Goal: Register for event/course

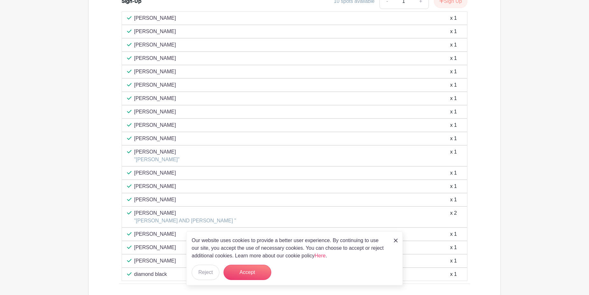
scroll to position [413, 0]
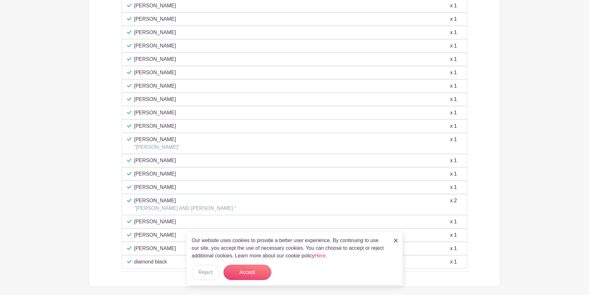
click at [394, 243] on link at bounding box center [396, 240] width 4 height 8
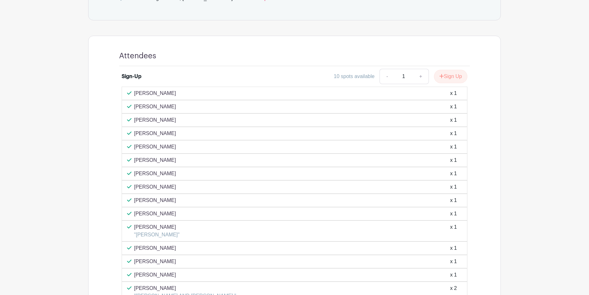
scroll to position [222, 0]
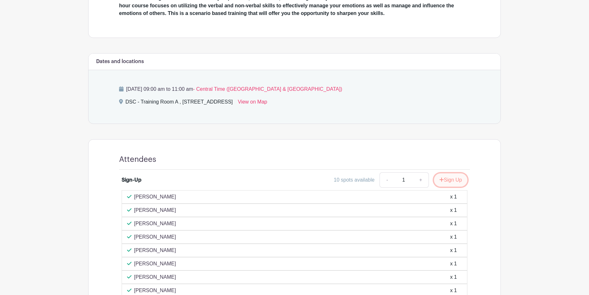
click at [453, 183] on button "Sign Up" at bounding box center [450, 179] width 33 height 13
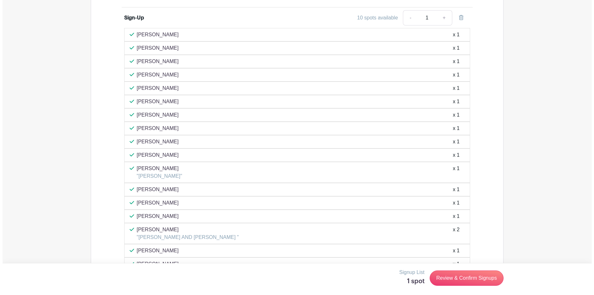
scroll to position [445, 0]
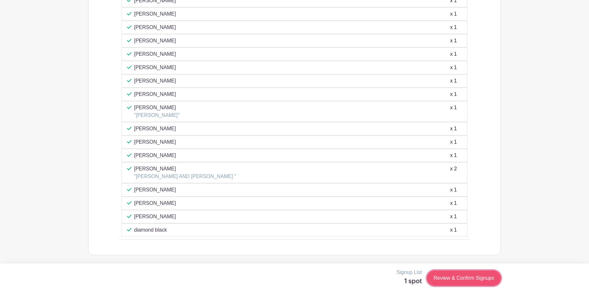
click at [449, 276] on link "Review & Confirm Signups" at bounding box center [464, 277] width 74 height 15
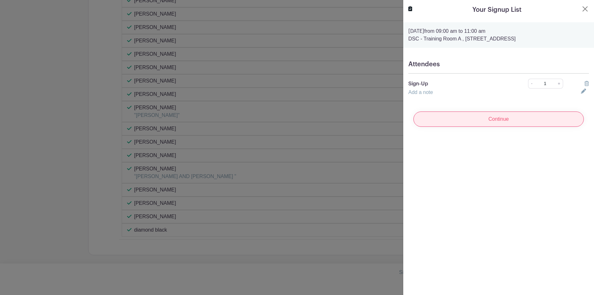
click at [502, 118] on input "Continue" at bounding box center [498, 118] width 170 height 15
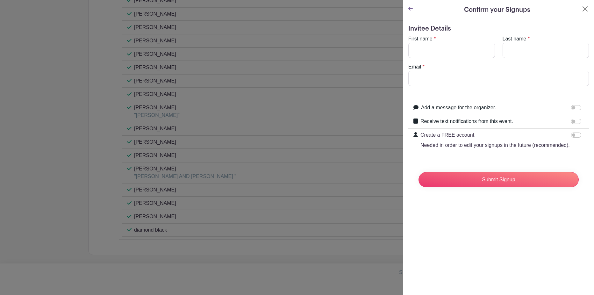
click at [447, 58] on turbo-frame "First name * Last name * Email *" at bounding box center [498, 60] width 181 height 51
click at [446, 50] on input "First name" at bounding box center [451, 50] width 87 height 15
type input "[PERSON_NAME]"
click at [517, 46] on input "Last name" at bounding box center [545, 50] width 87 height 15
type input "Bandara"
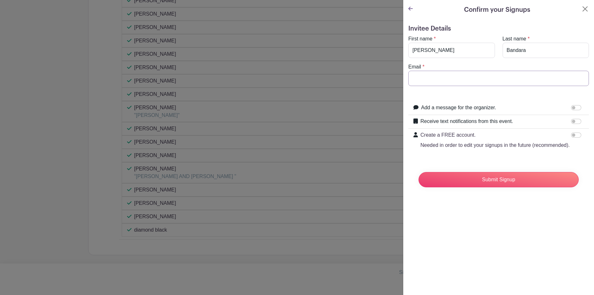
click at [489, 73] on input "Email" at bounding box center [498, 78] width 181 height 15
type input "[EMAIL_ADDRESS][DOMAIN_NAME]"
click at [505, 192] on div "Submit Signup" at bounding box center [498, 179] width 170 height 25
click at [502, 187] on input "Submit Signup" at bounding box center [498, 179] width 160 height 15
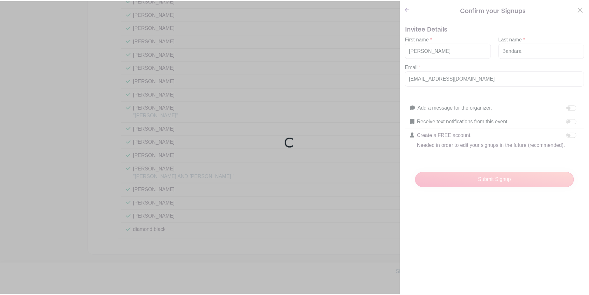
scroll to position [458, 0]
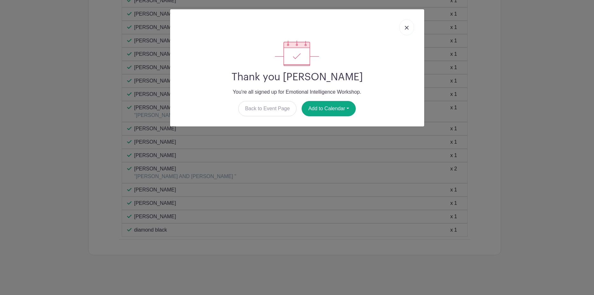
click at [406, 26] on img at bounding box center [407, 28] width 4 height 4
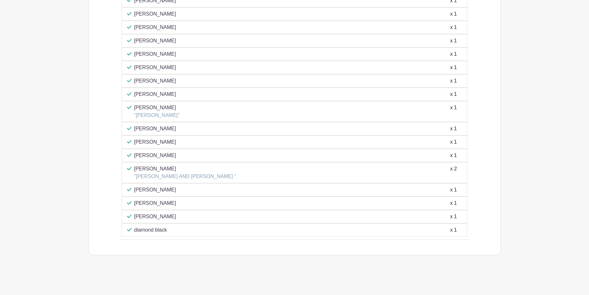
scroll to position [471, 0]
